Goal: Task Accomplishment & Management: Use online tool/utility

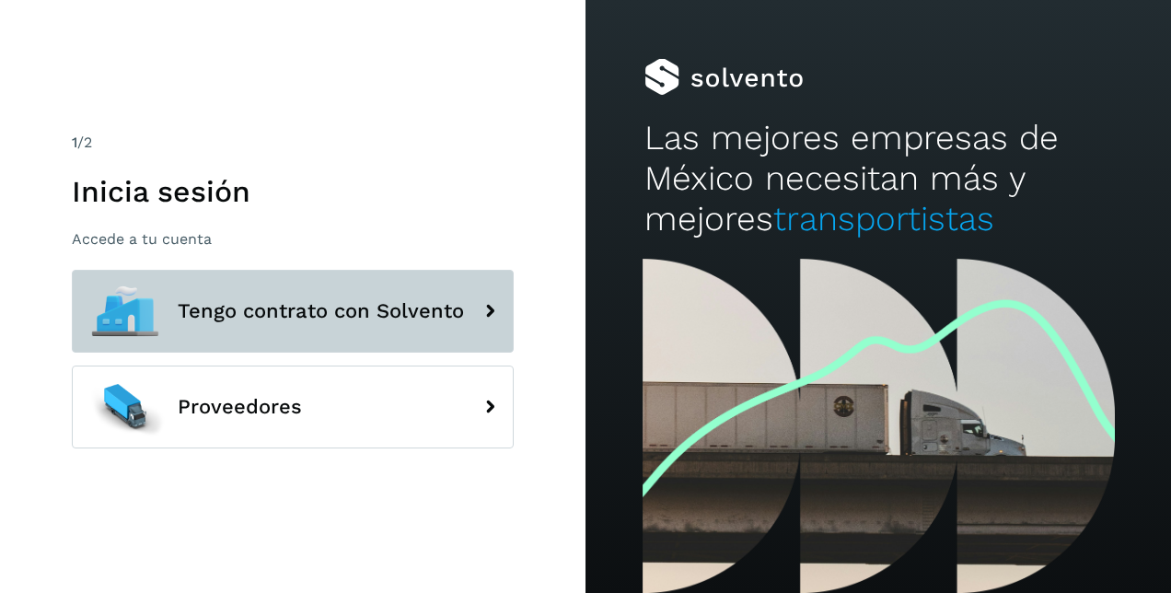
click at [317, 314] on span "Tengo contrato con Solvento" at bounding box center [321, 311] width 286 height 22
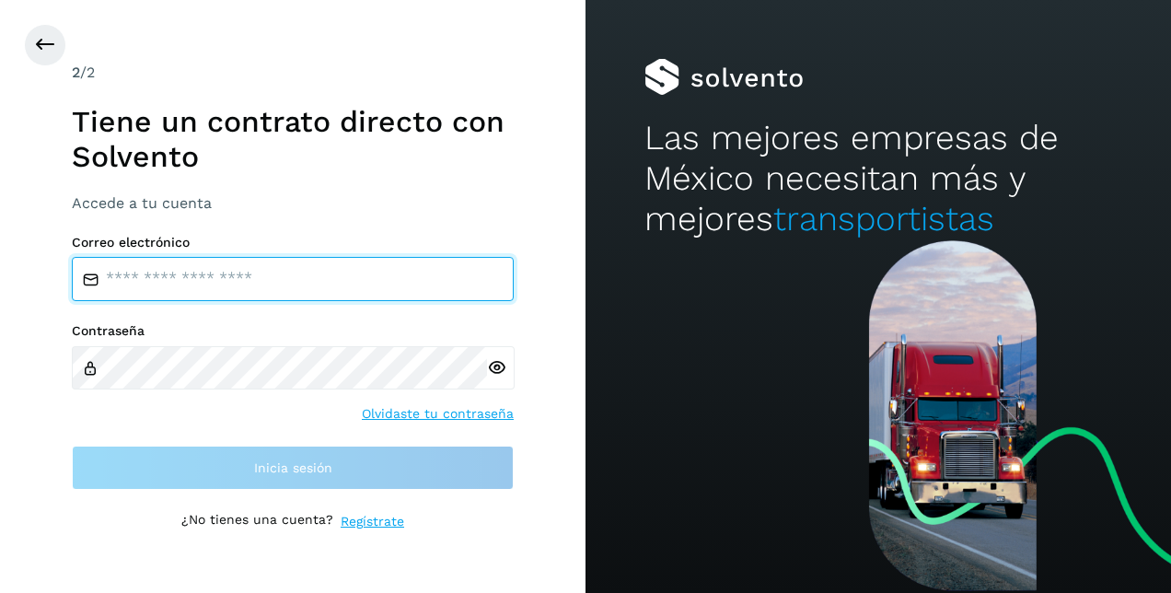
type input "**********"
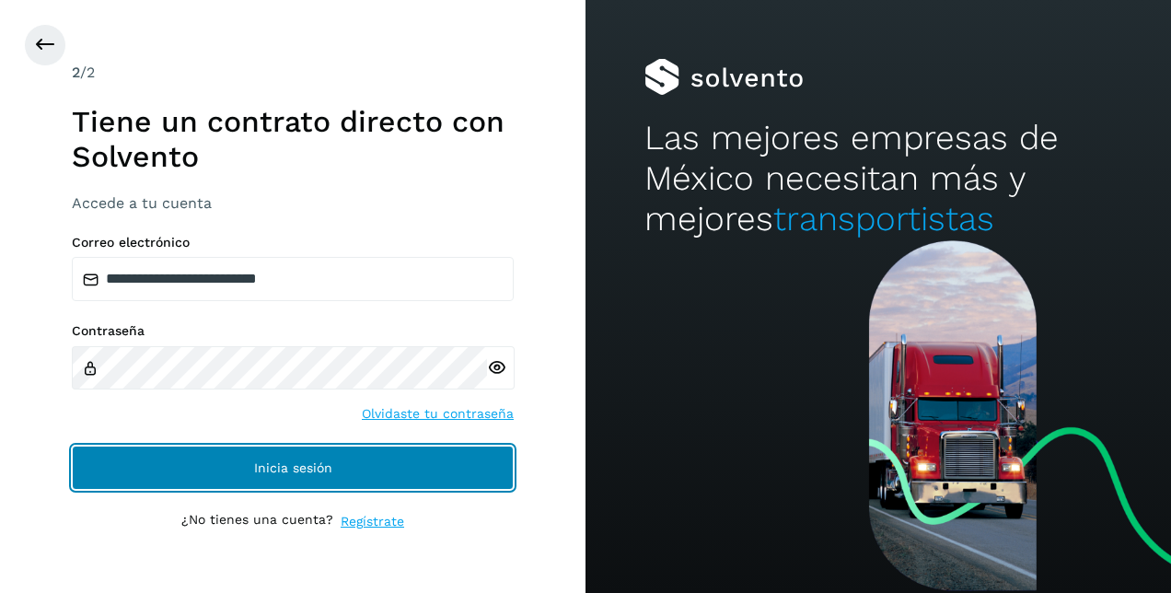
click at [283, 468] on span "Inicia sesión" at bounding box center [293, 467] width 78 height 13
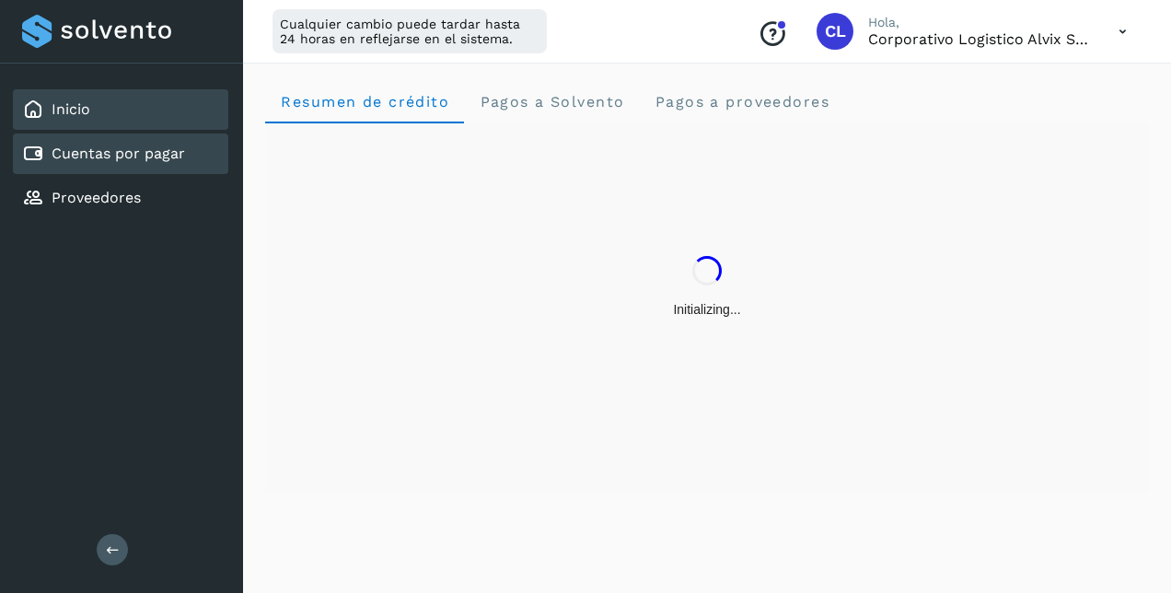
click at [122, 152] on link "Cuentas por pagar" at bounding box center [118, 152] width 133 height 17
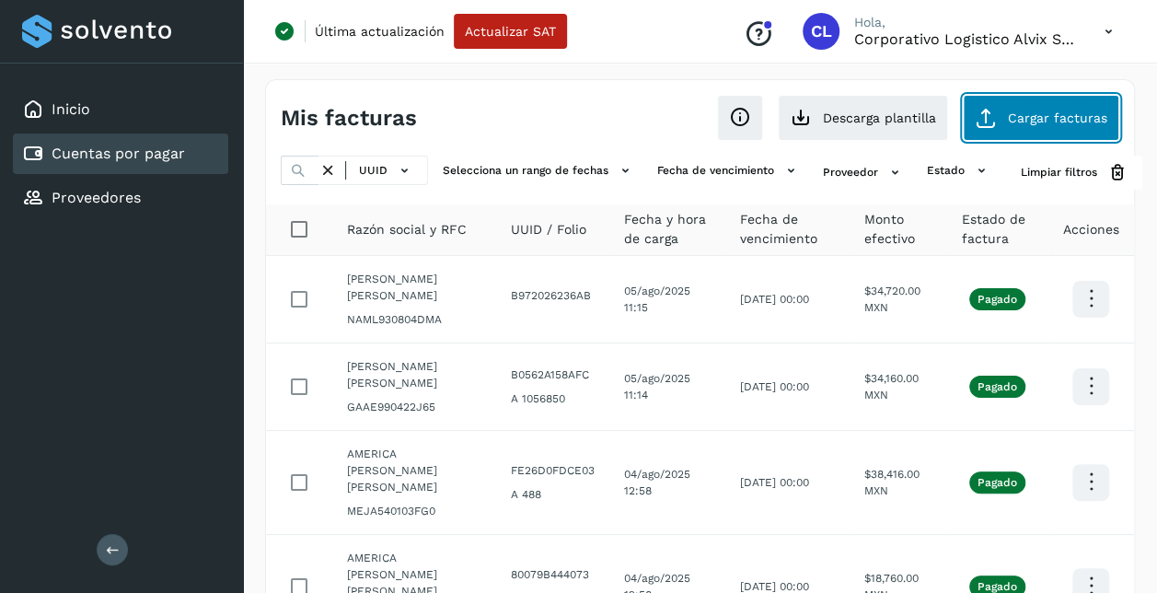
click at [1027, 119] on span "Cargar facturas" at bounding box center [1057, 117] width 99 height 13
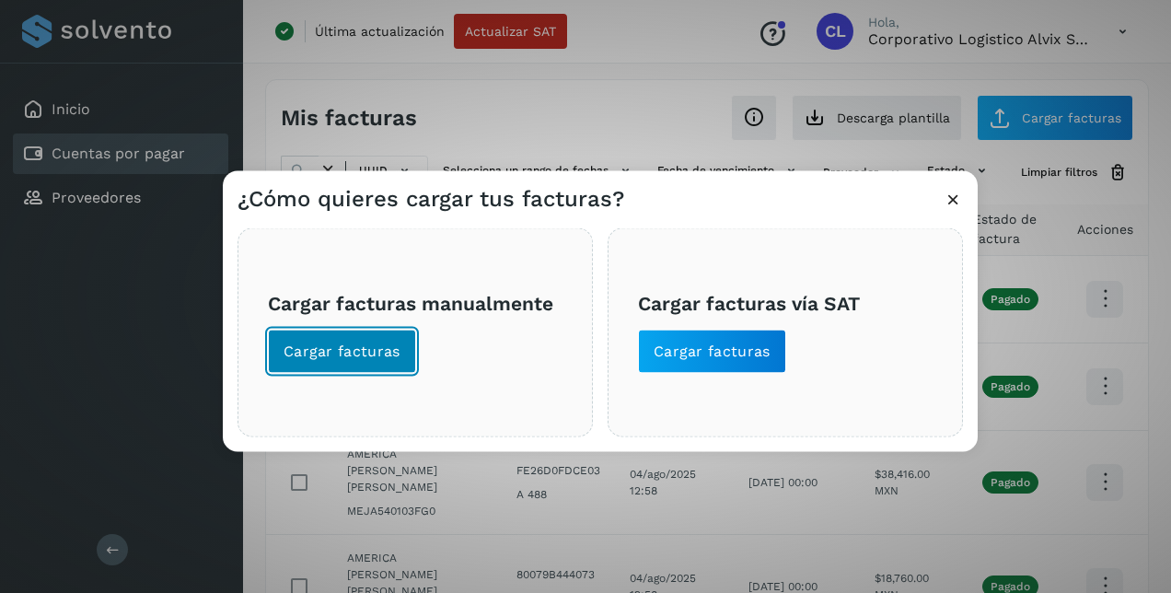
click at [339, 341] on span "Cargar facturas" at bounding box center [341, 351] width 117 height 20
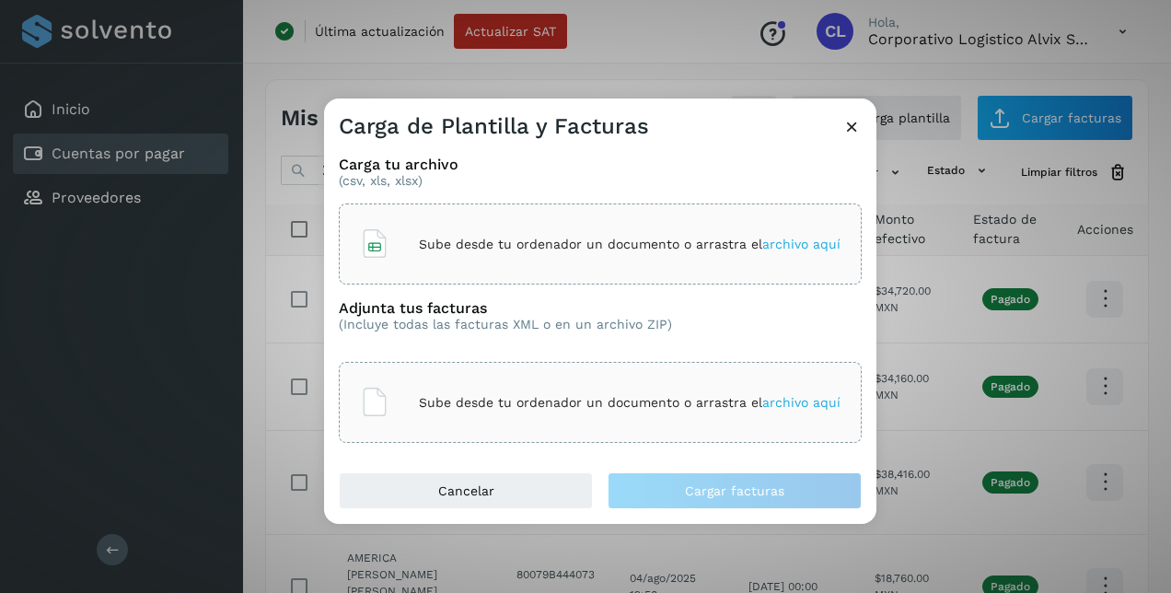
click at [801, 239] on span "archivo aquí" at bounding box center [801, 243] width 78 height 15
click at [762, 399] on span "archivo aquí" at bounding box center [801, 402] width 78 height 15
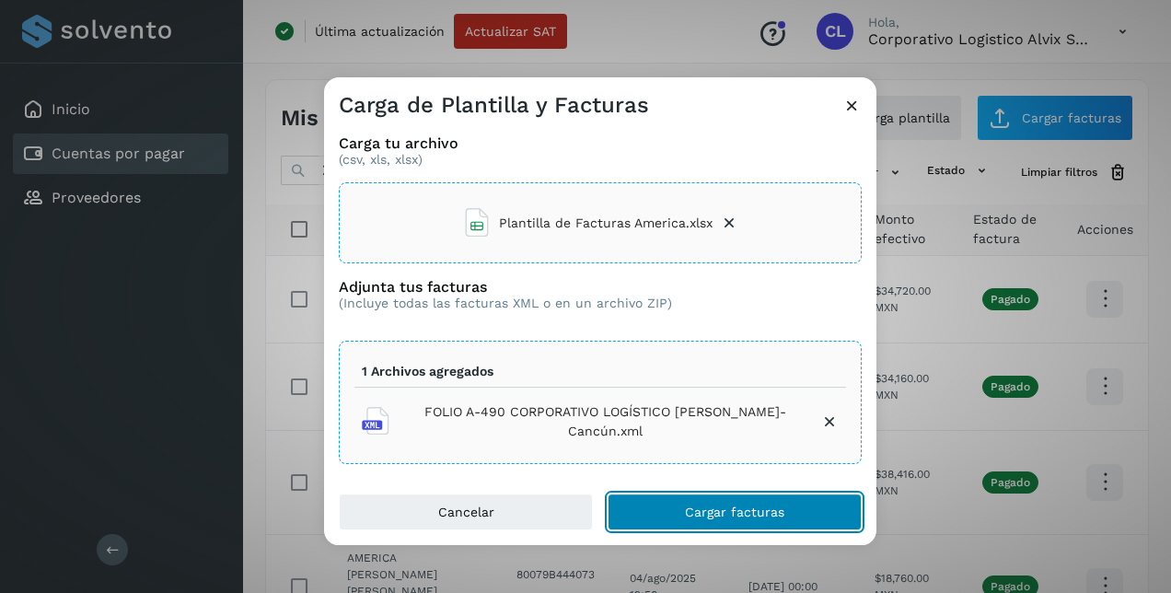
click at [721, 515] on span "Cargar facturas" at bounding box center [734, 511] width 99 height 13
click at [722, 498] on button "Cargar facturas" at bounding box center [734, 511] width 254 height 37
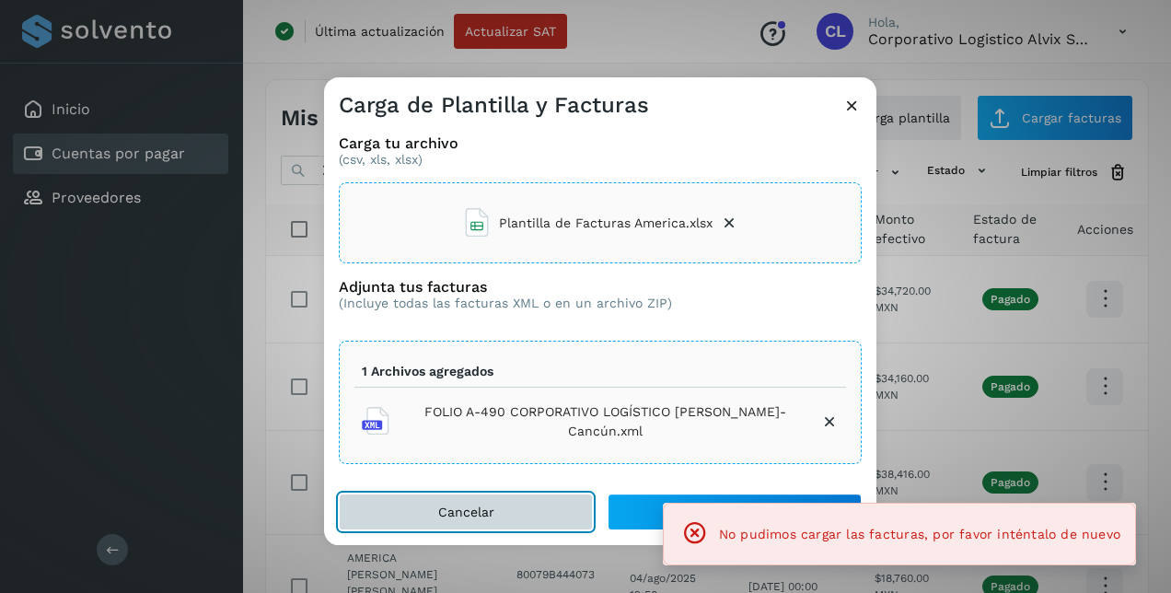
click at [519, 509] on button "Cancelar" at bounding box center [466, 511] width 254 height 37
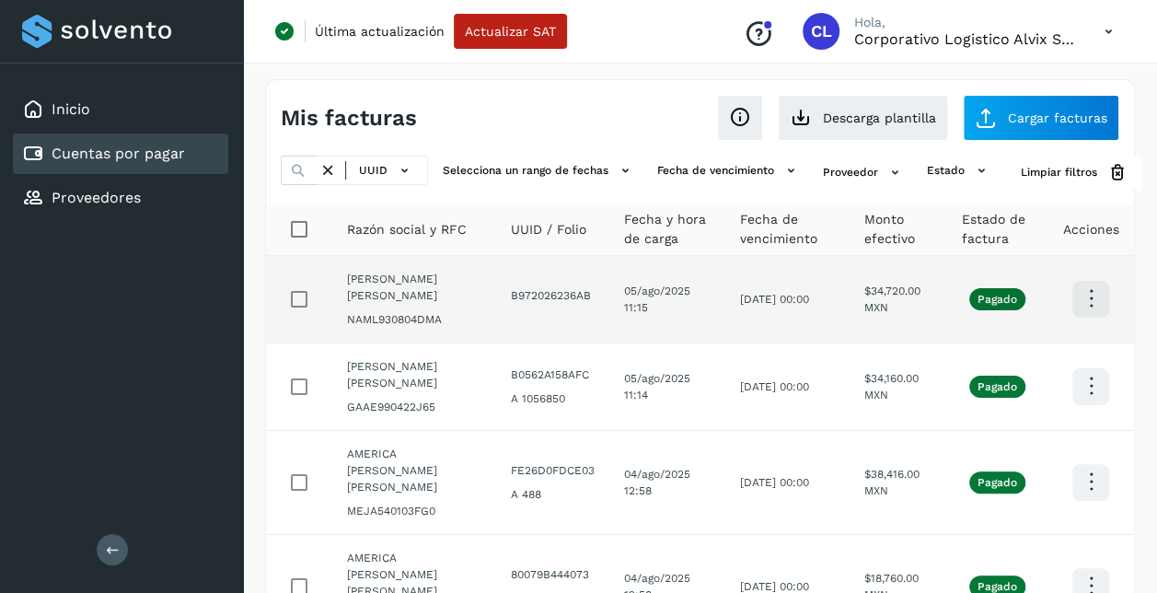
click at [783, 331] on td "[DATE] 00:00" at bounding box center [787, 299] width 124 height 87
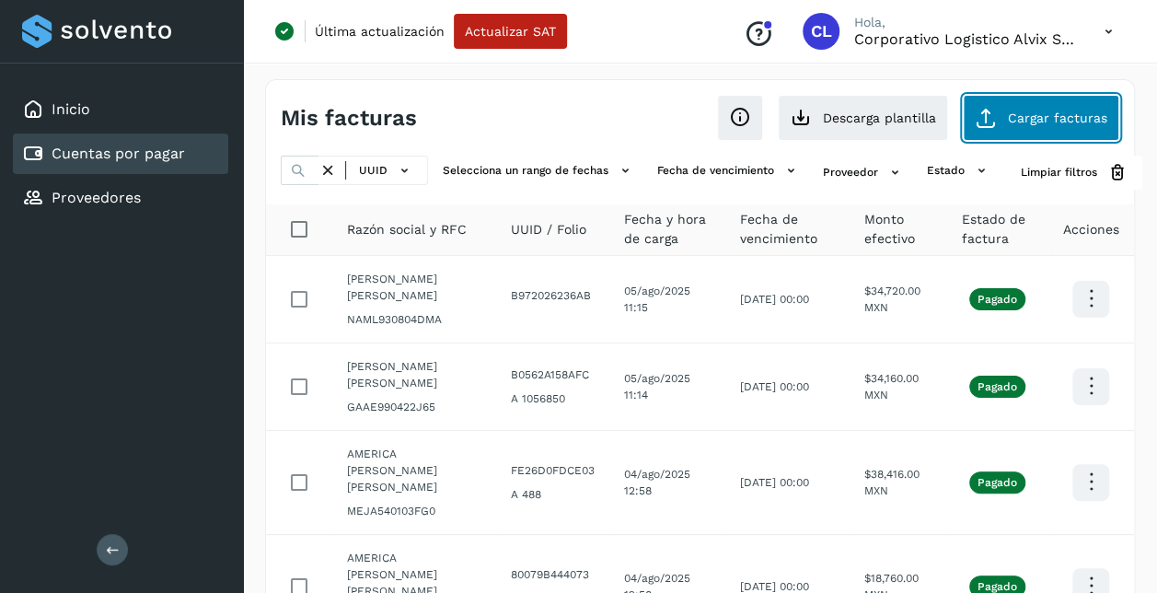
click at [1056, 111] on span "Cargar facturas" at bounding box center [1057, 117] width 99 height 13
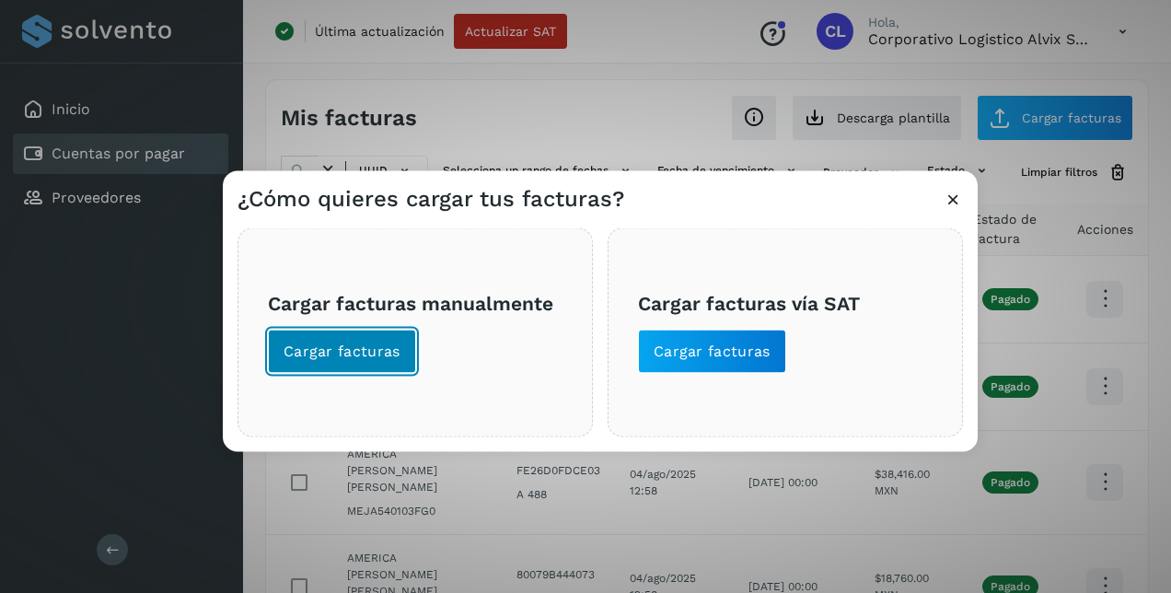
click at [393, 351] on span "Cargar facturas" at bounding box center [341, 351] width 117 height 20
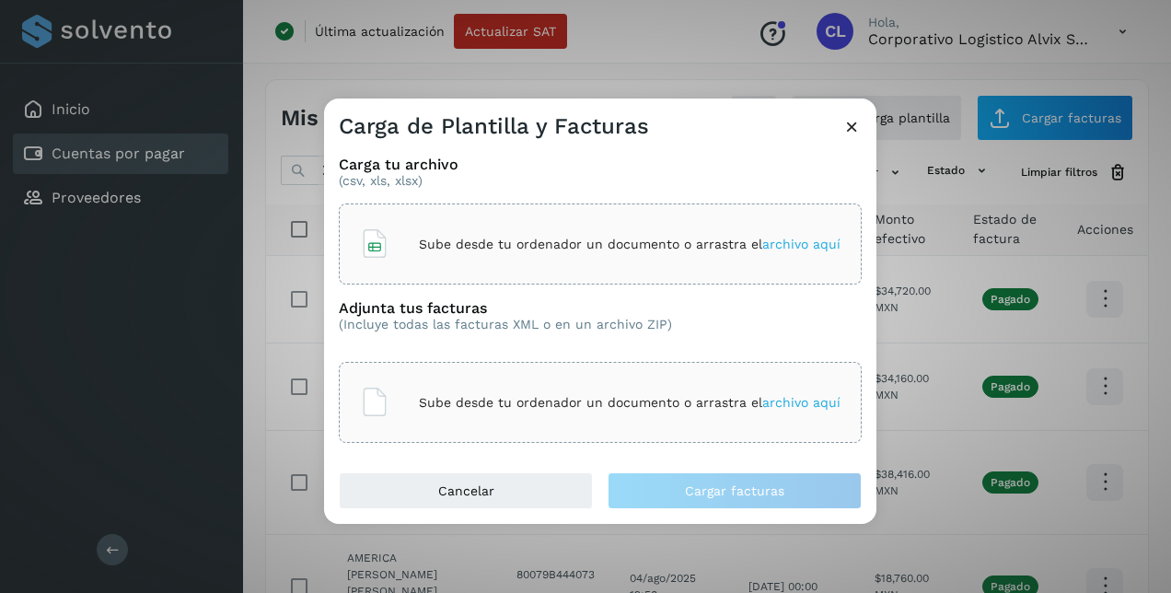
click at [834, 237] on span "archivo aquí" at bounding box center [801, 243] width 78 height 15
click at [766, 401] on span "archivo aquí" at bounding box center [801, 402] width 78 height 15
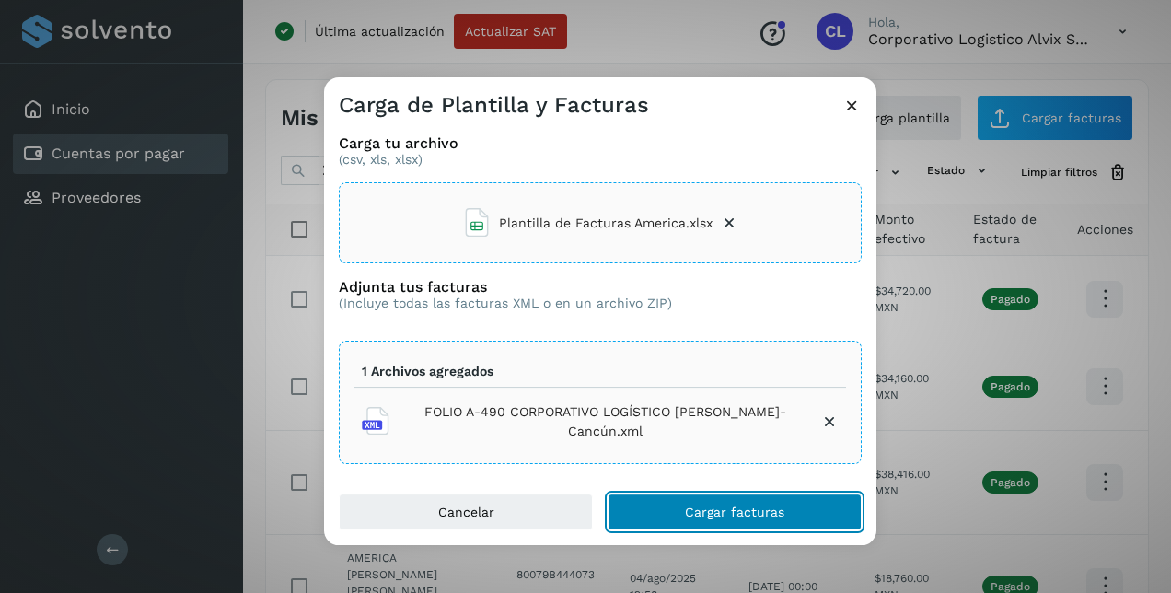
click at [731, 505] on span "Cargar facturas" at bounding box center [734, 511] width 99 height 13
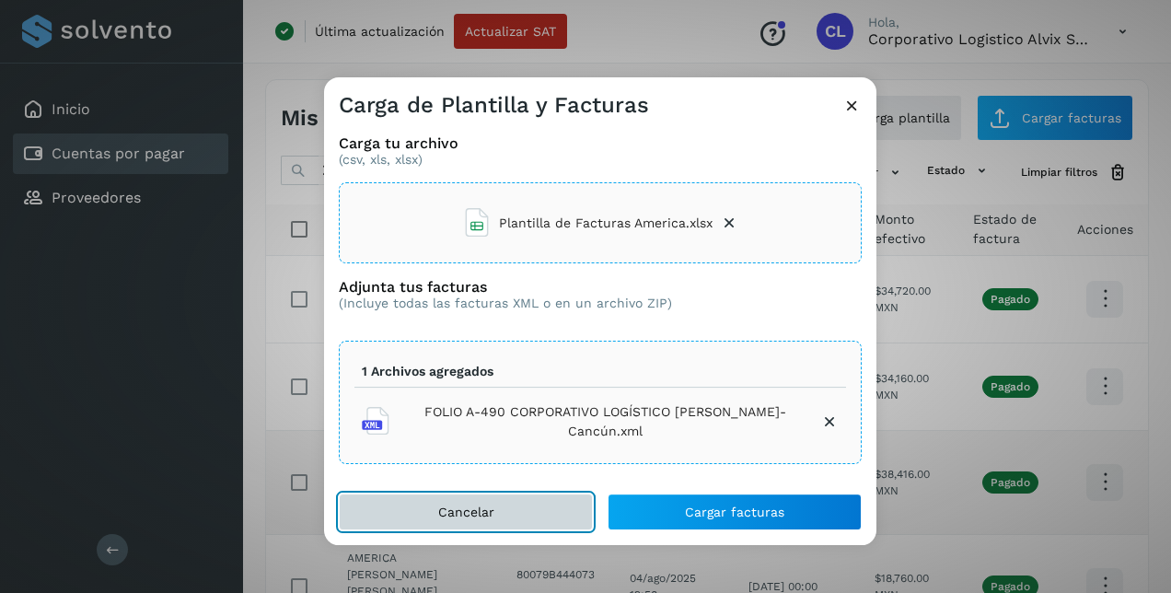
click at [458, 513] on span "Cancelar" at bounding box center [466, 511] width 56 height 13
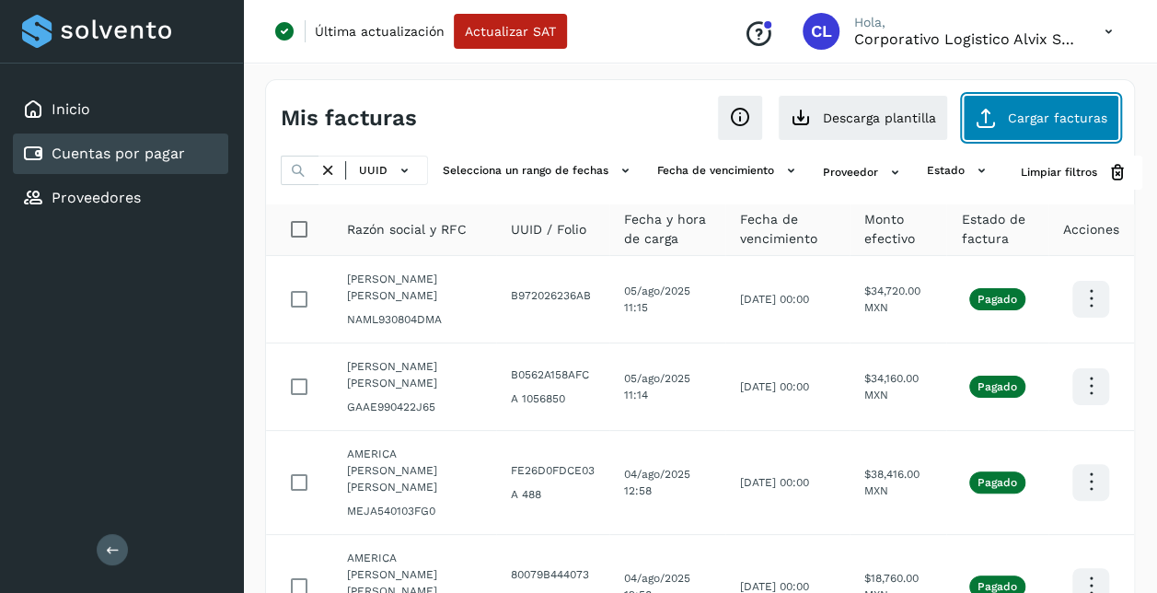
click at [1025, 111] on span "Cargar facturas" at bounding box center [1057, 117] width 99 height 13
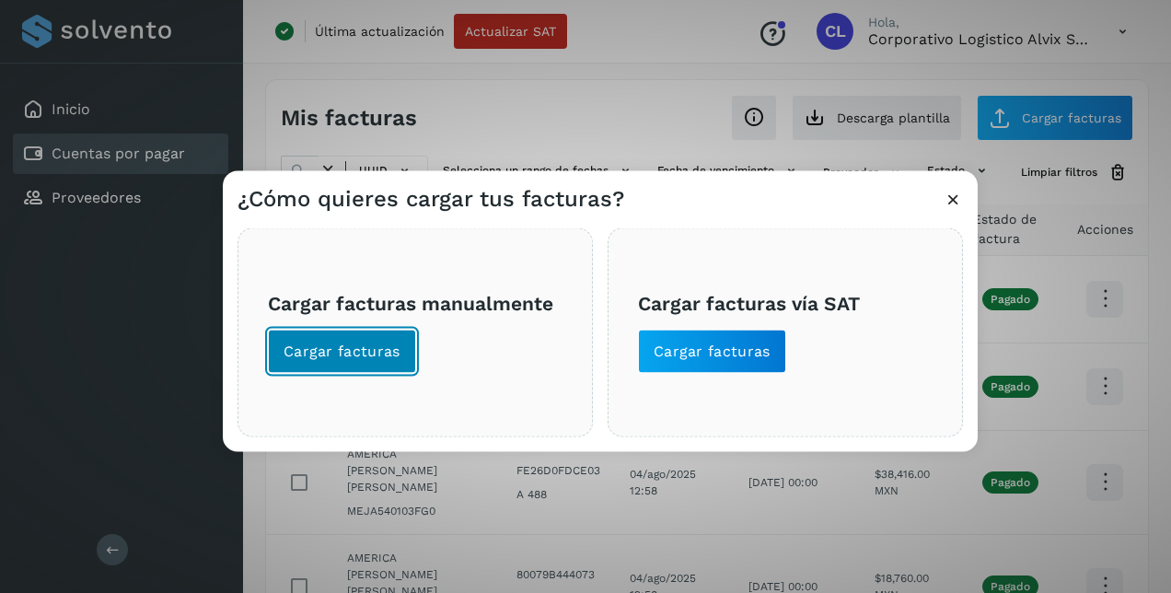
click at [346, 357] on span "Cargar facturas" at bounding box center [341, 351] width 117 height 20
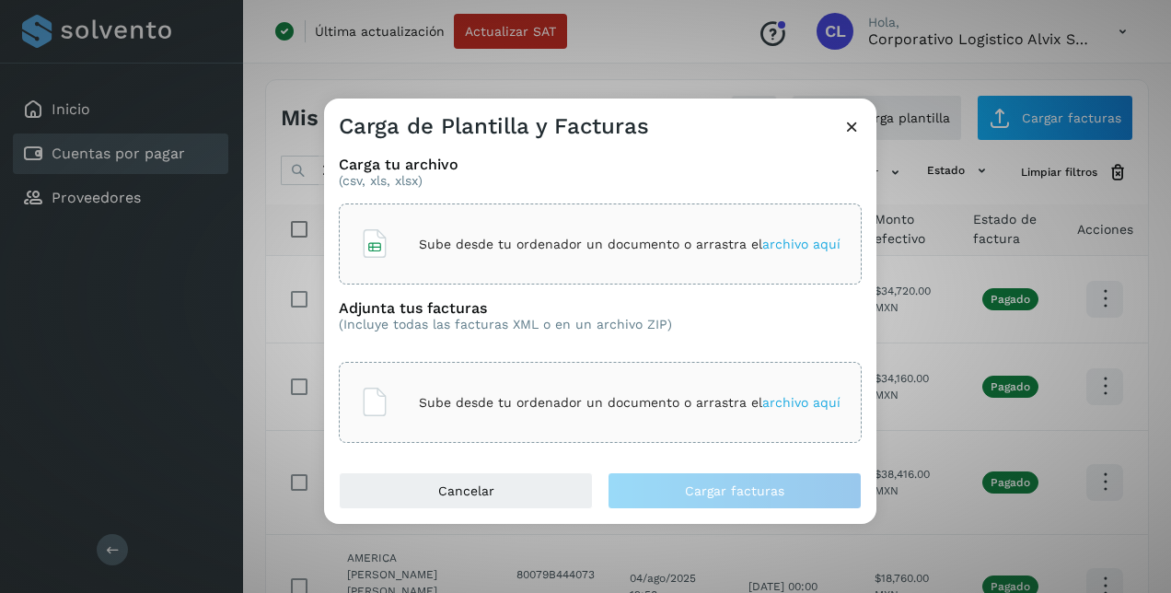
click at [793, 234] on div "Sube desde tu ordenador un documento o arrastra el archivo aquí" at bounding box center [600, 244] width 480 height 50
click at [762, 401] on p "Sube desde tu ordenador un documento o arrastra el archivo aquí" at bounding box center [629, 403] width 421 height 16
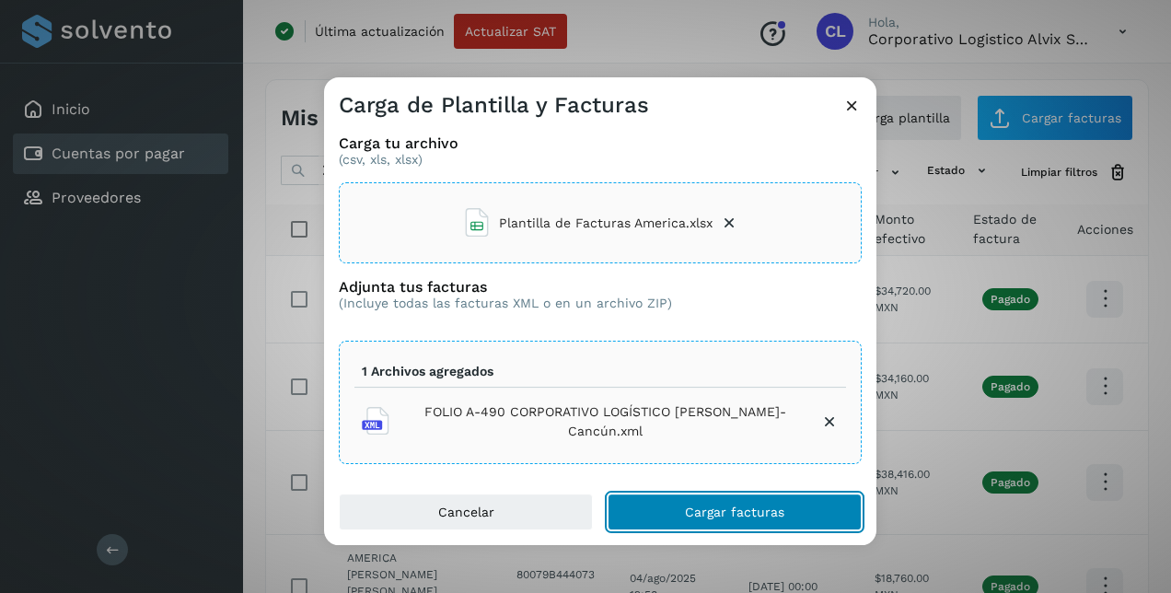
click at [710, 518] on span "Cargar facturas" at bounding box center [734, 511] width 99 height 13
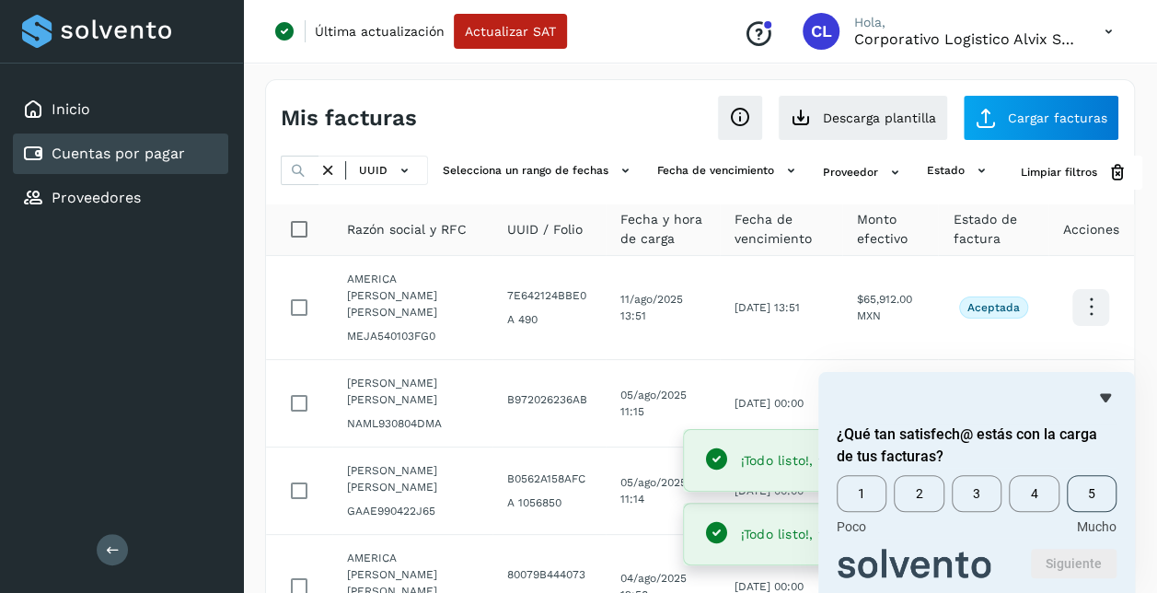
click at [1088, 501] on span "5" at bounding box center [1092, 493] width 50 height 37
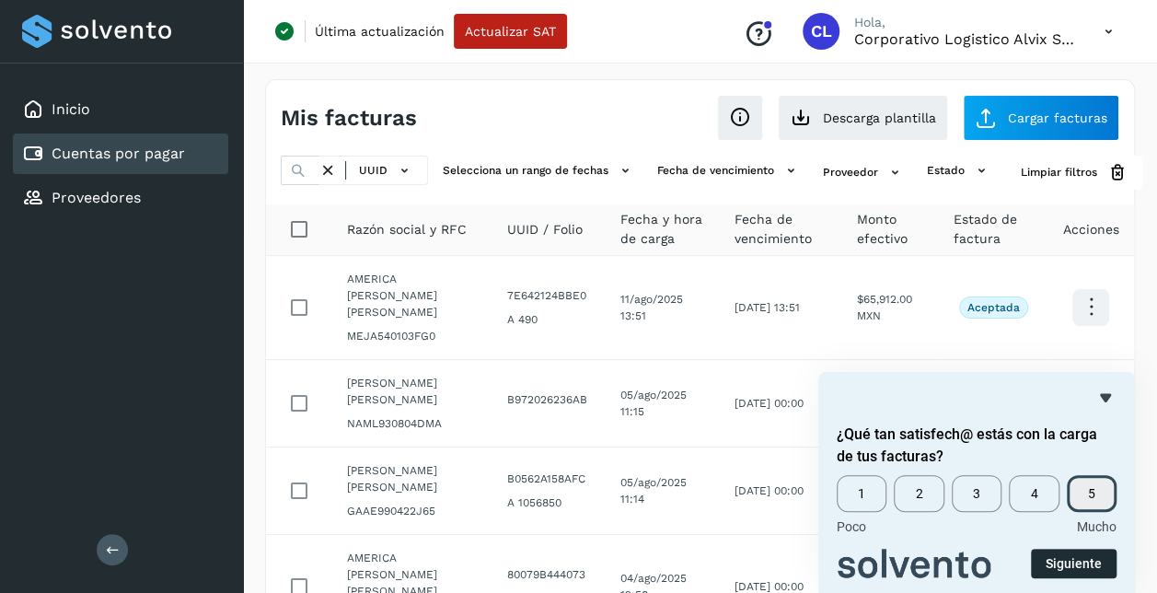
click at [1088, 556] on button "Siguiente" at bounding box center [1074, 562] width 86 height 29
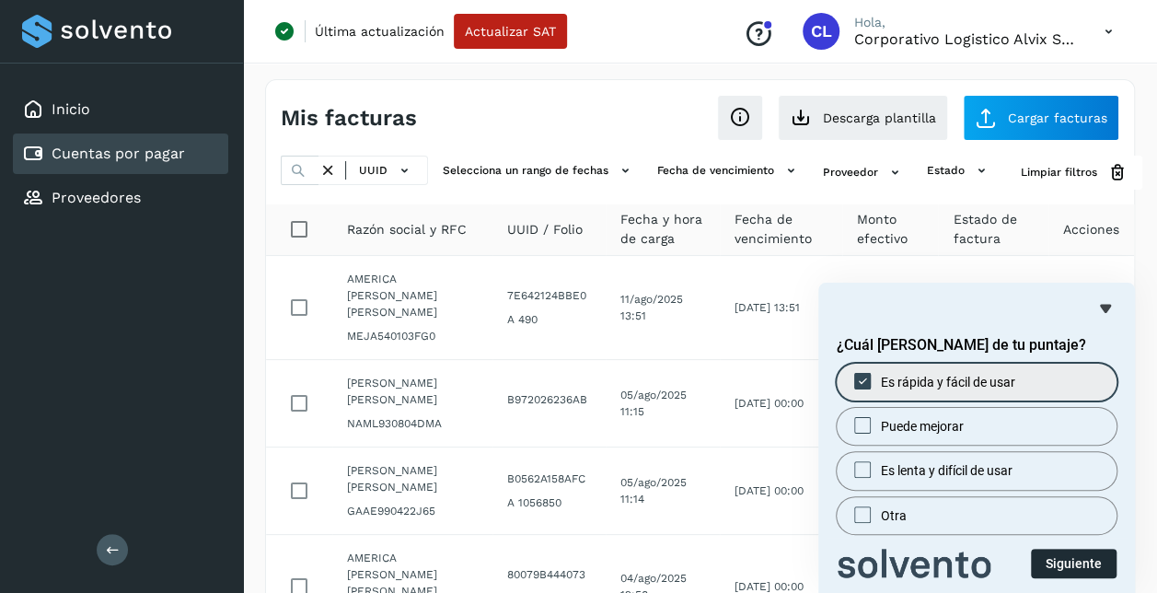
click at [1058, 564] on button "Siguiente" at bounding box center [1074, 562] width 86 height 29
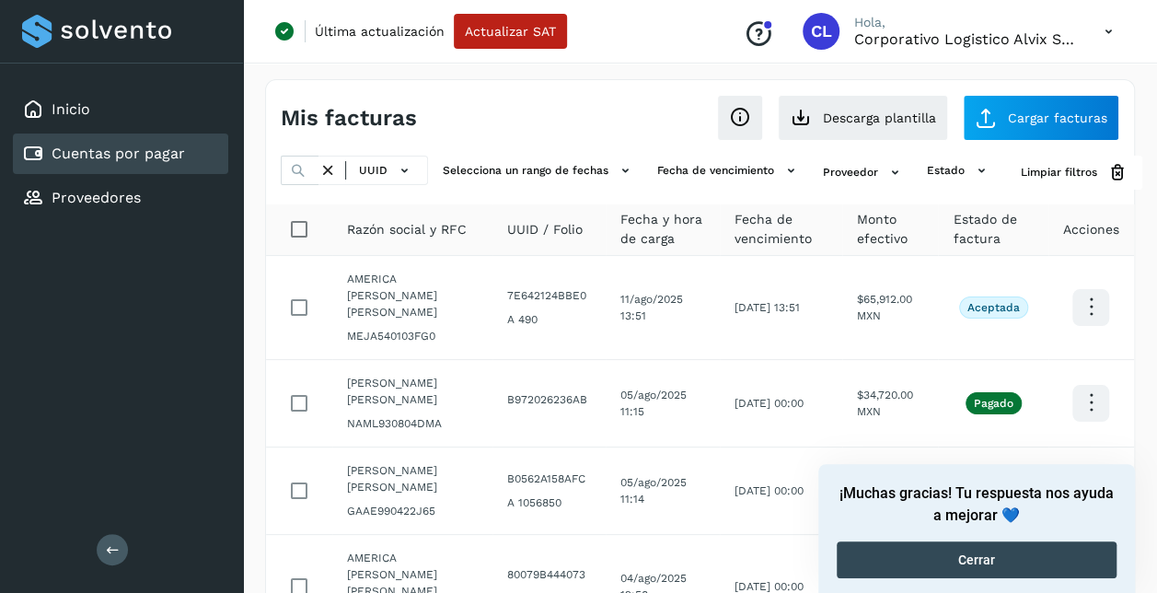
click at [1058, 564] on button "Cerrar" at bounding box center [976, 559] width 280 height 37
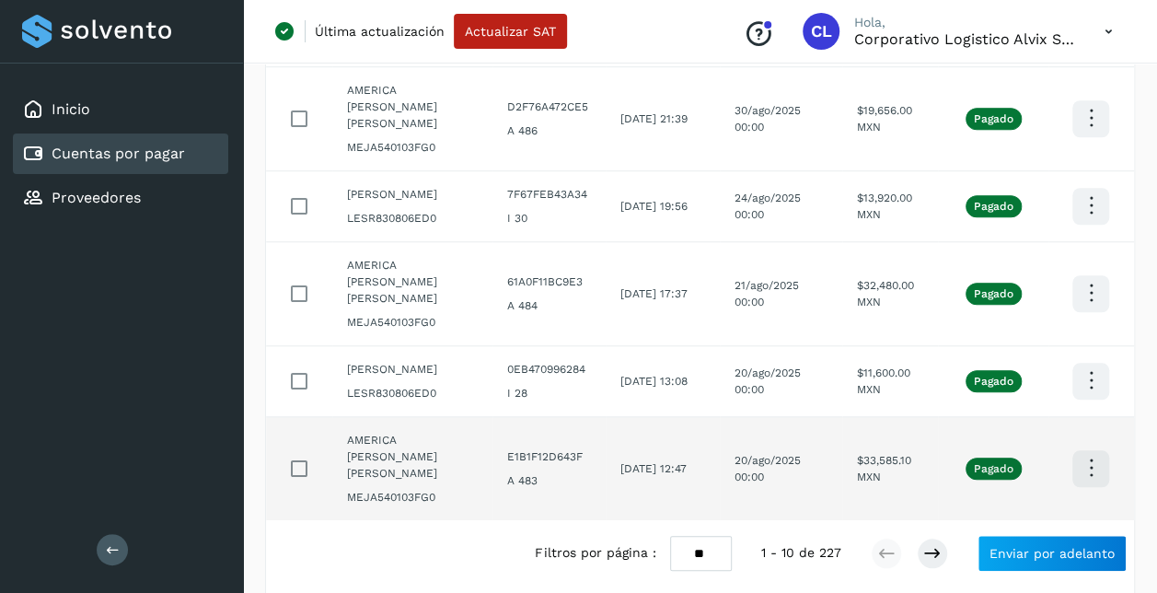
scroll to position [696, 0]
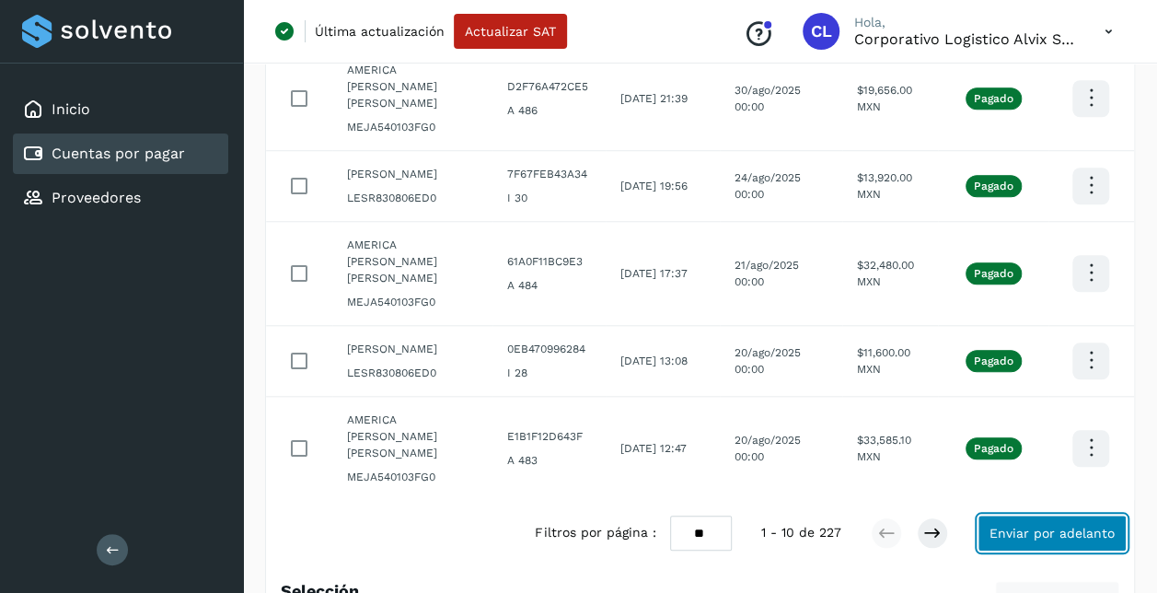
click at [1058, 526] on span "Enviar por adelanto" at bounding box center [1051, 532] width 125 height 13
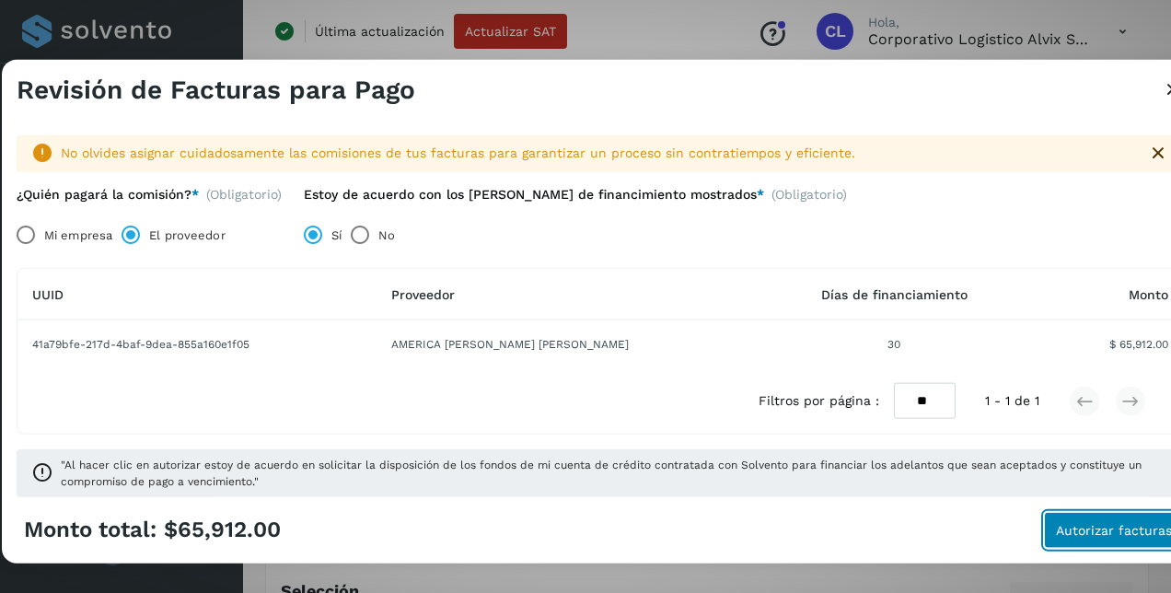
click at [1099, 523] on span "Autorizar facturas" at bounding box center [1113, 529] width 116 height 13
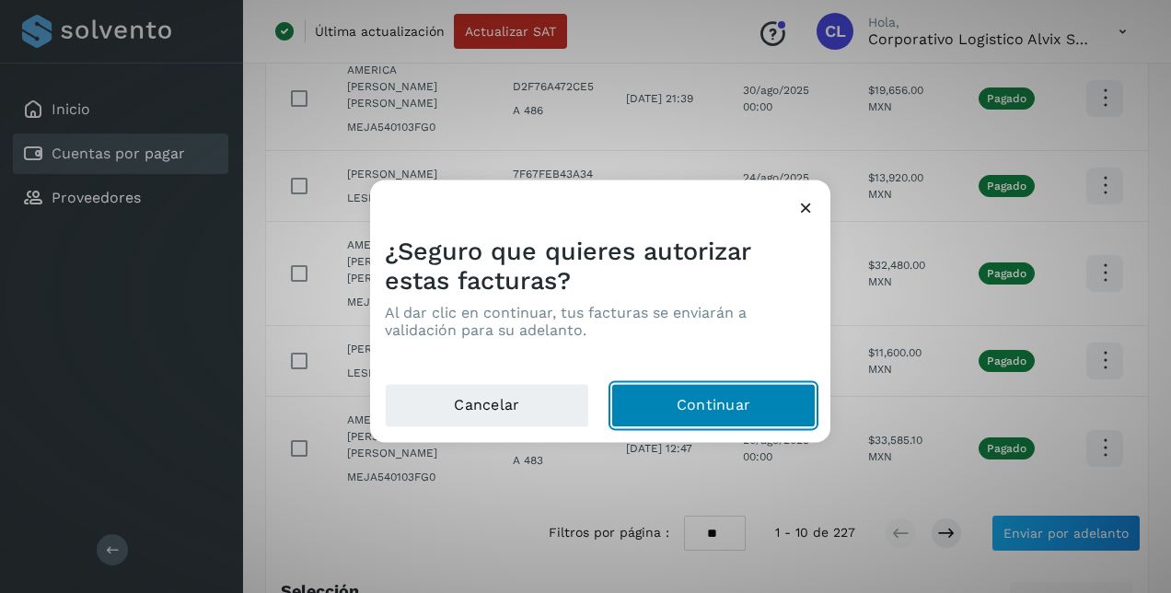
click at [729, 406] on button "Continuar" at bounding box center [713, 406] width 204 height 44
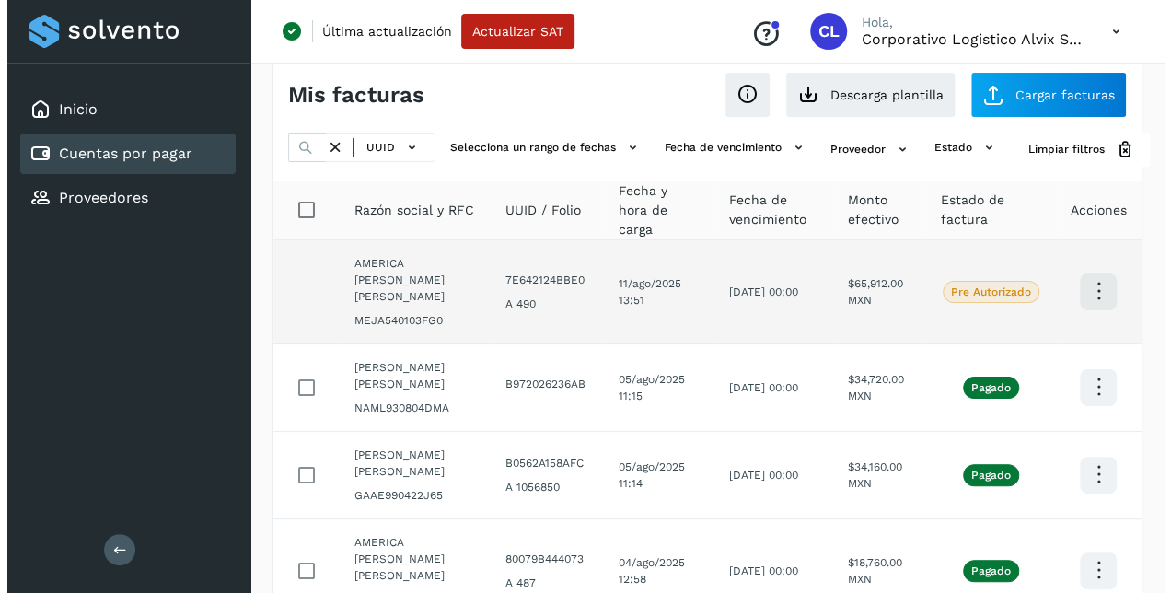
scroll to position [0, 0]
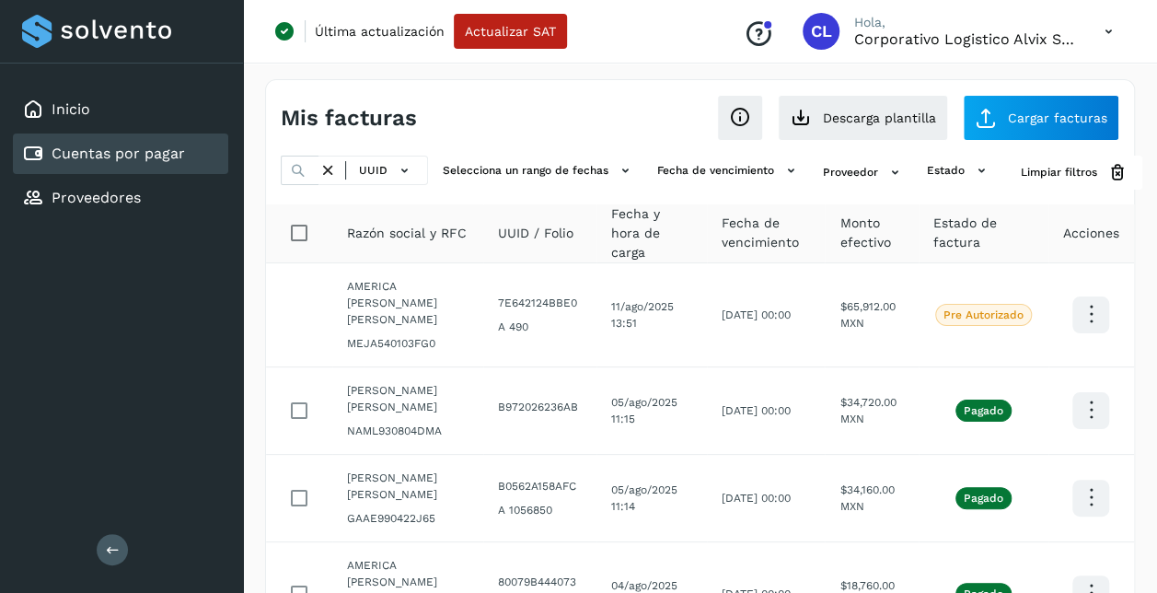
click at [1109, 33] on icon at bounding box center [1109, 32] width 38 height 38
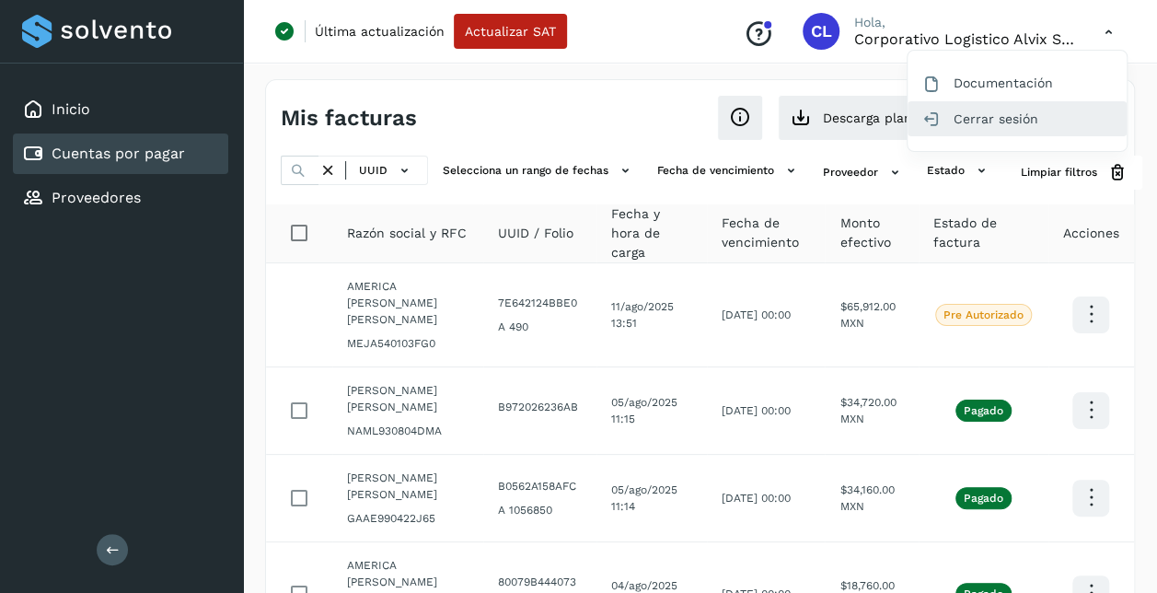
click at [1038, 112] on div "Cerrar sesión" at bounding box center [1016, 118] width 219 height 35
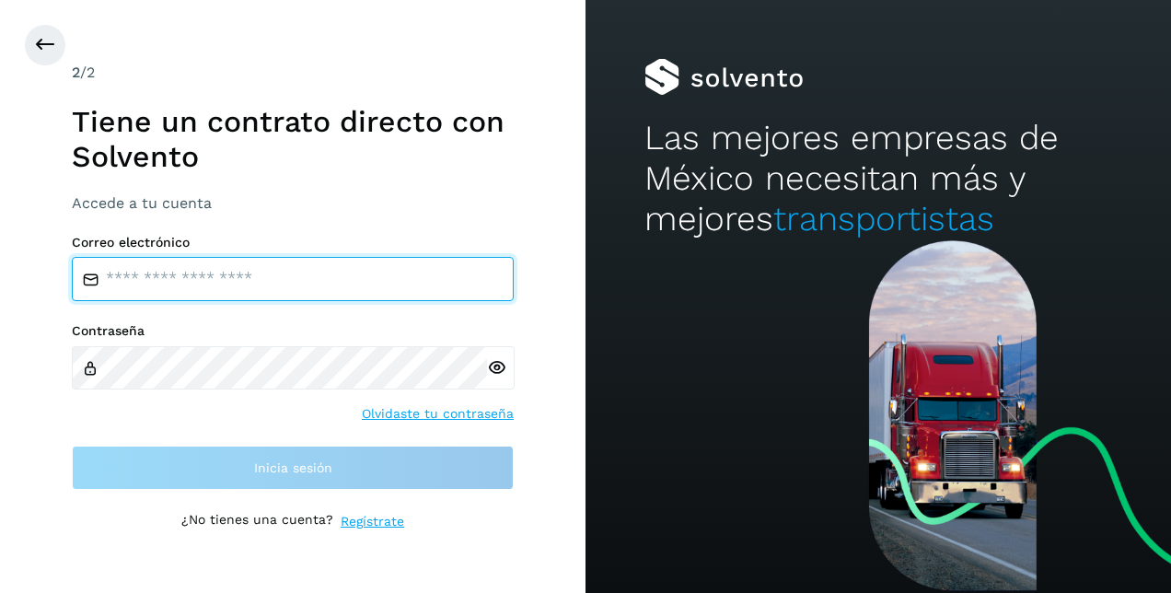
type input "**********"
